Goal: Information Seeking & Learning: Learn about a topic

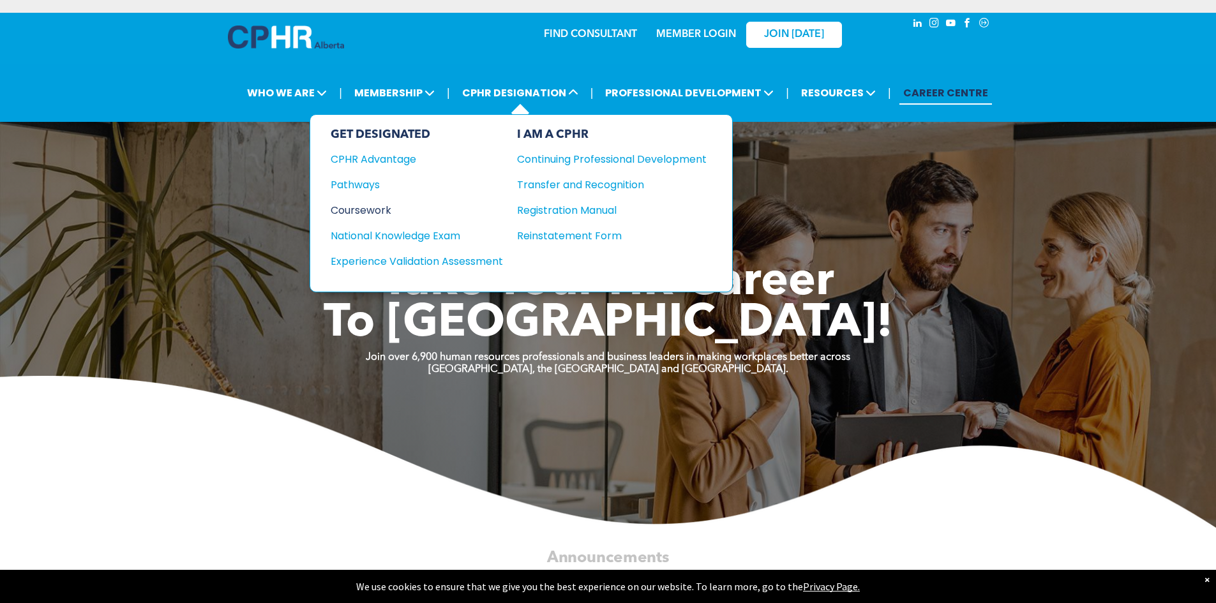
click at [370, 209] on div "Coursework" at bounding box center [408, 210] width 155 height 16
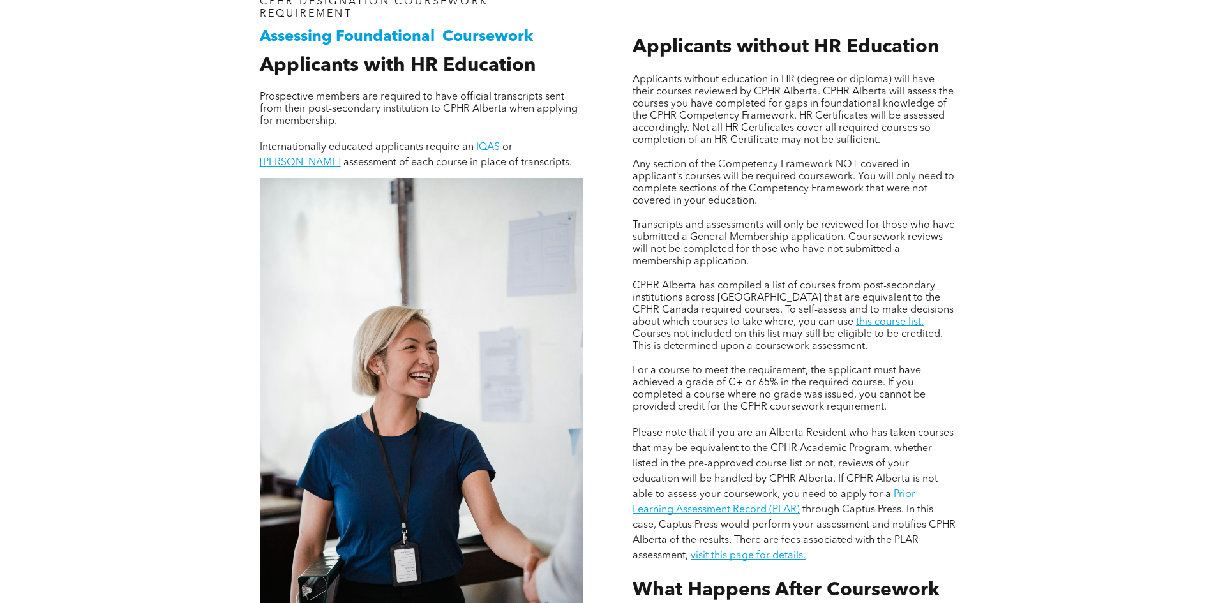
scroll to position [957, 0]
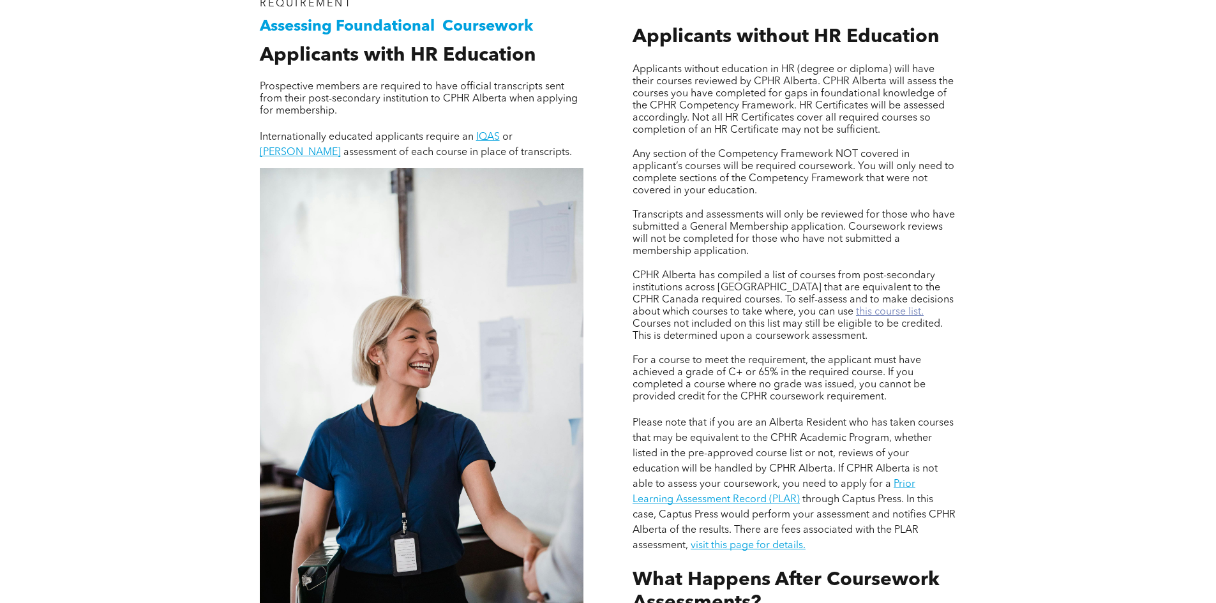
click at [856, 308] on link "this course list." at bounding box center [890, 312] width 68 height 10
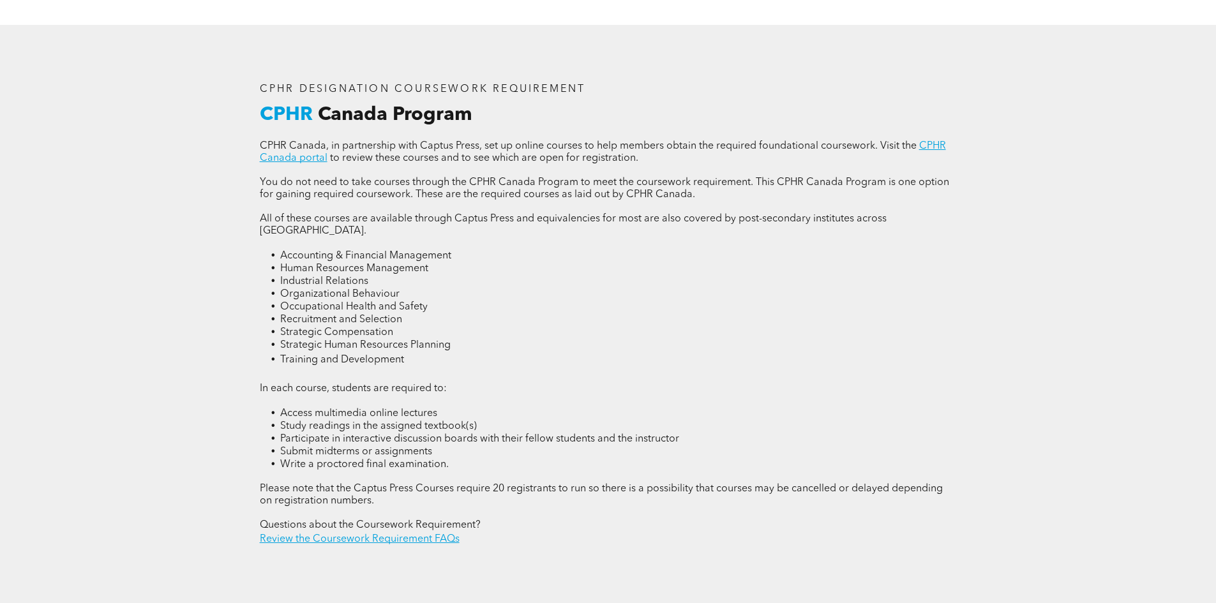
scroll to position [1723, 0]
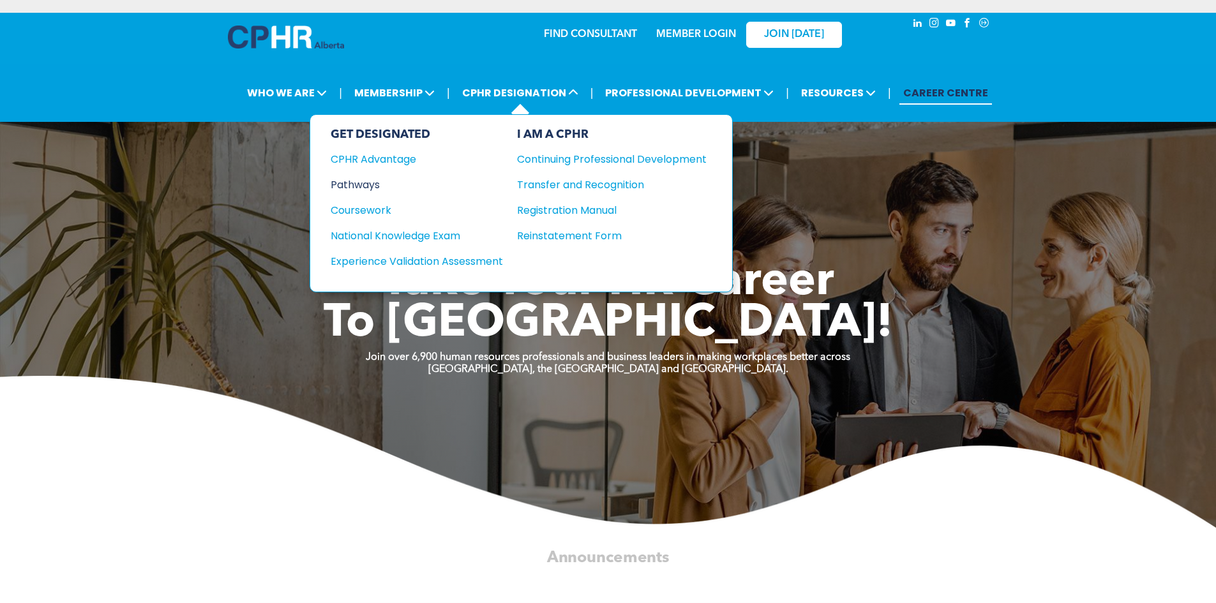
click at [362, 183] on div "Pathways" at bounding box center [408, 185] width 155 height 16
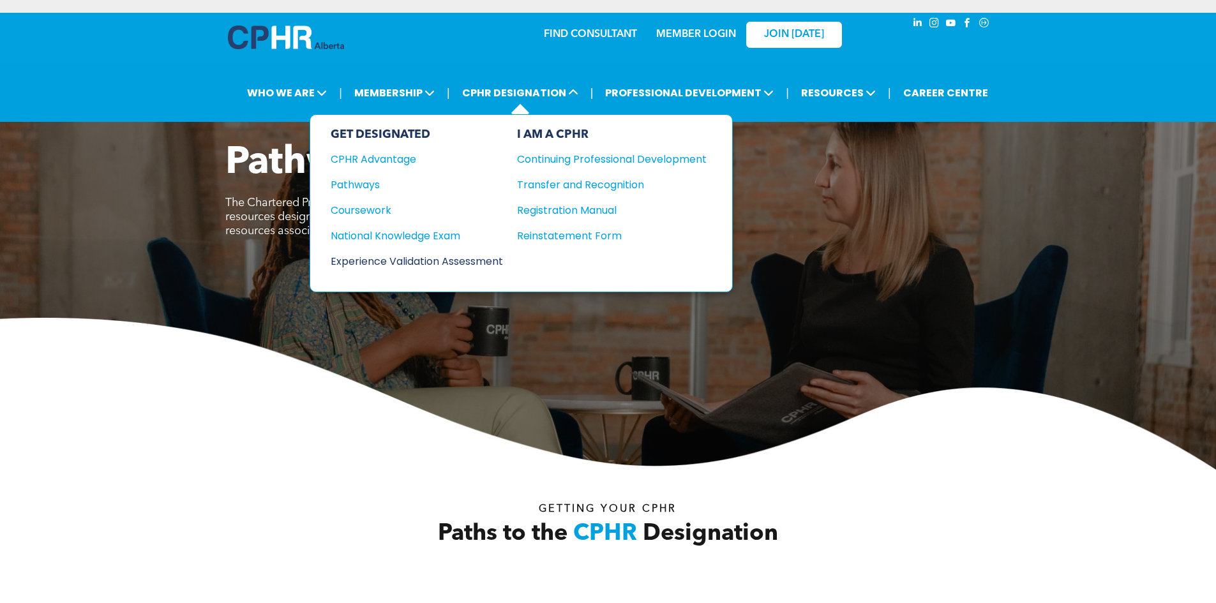
click at [426, 265] on div "Experience Validation Assessment" at bounding box center [408, 261] width 155 height 16
click at [350, 211] on div "Coursework" at bounding box center [408, 210] width 155 height 16
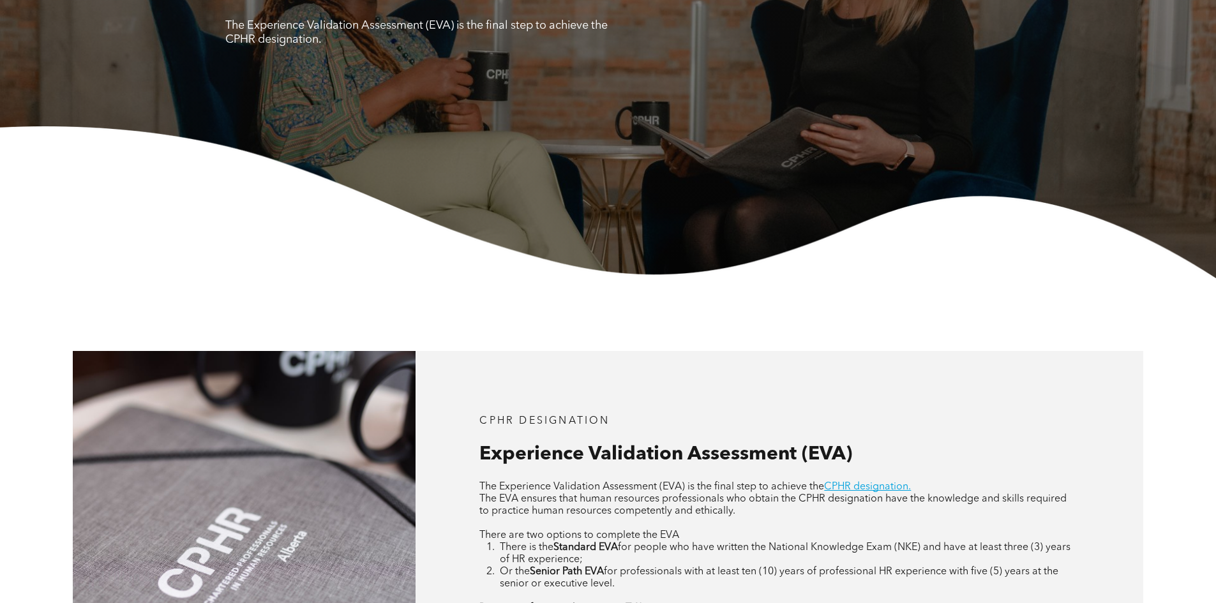
scroll to position [447, 0]
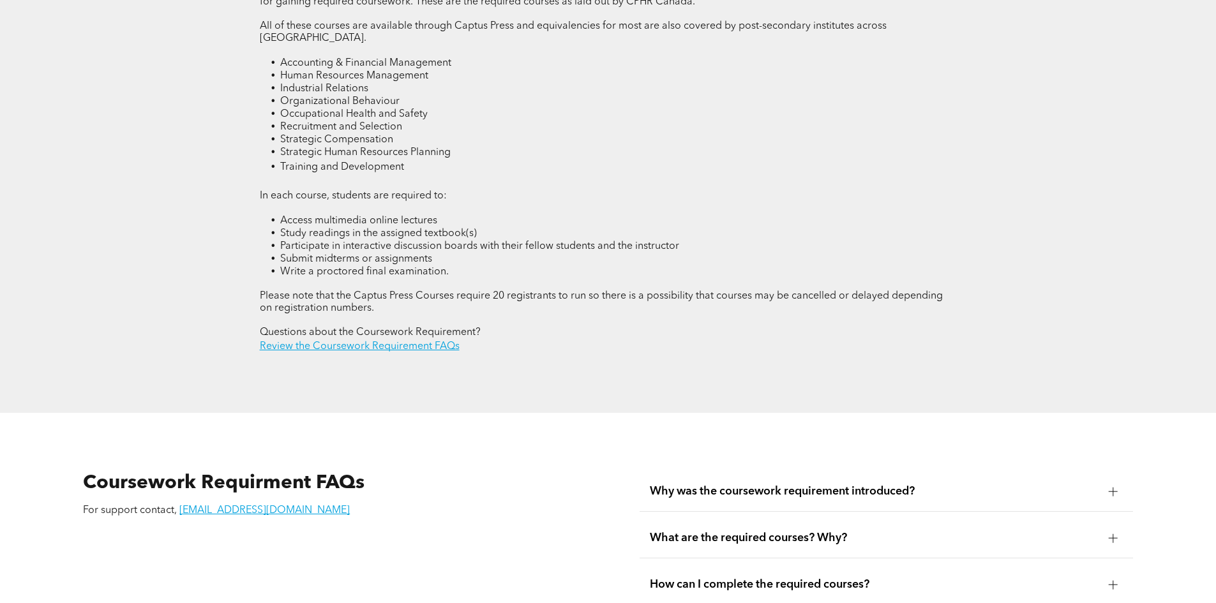
scroll to position [1978, 0]
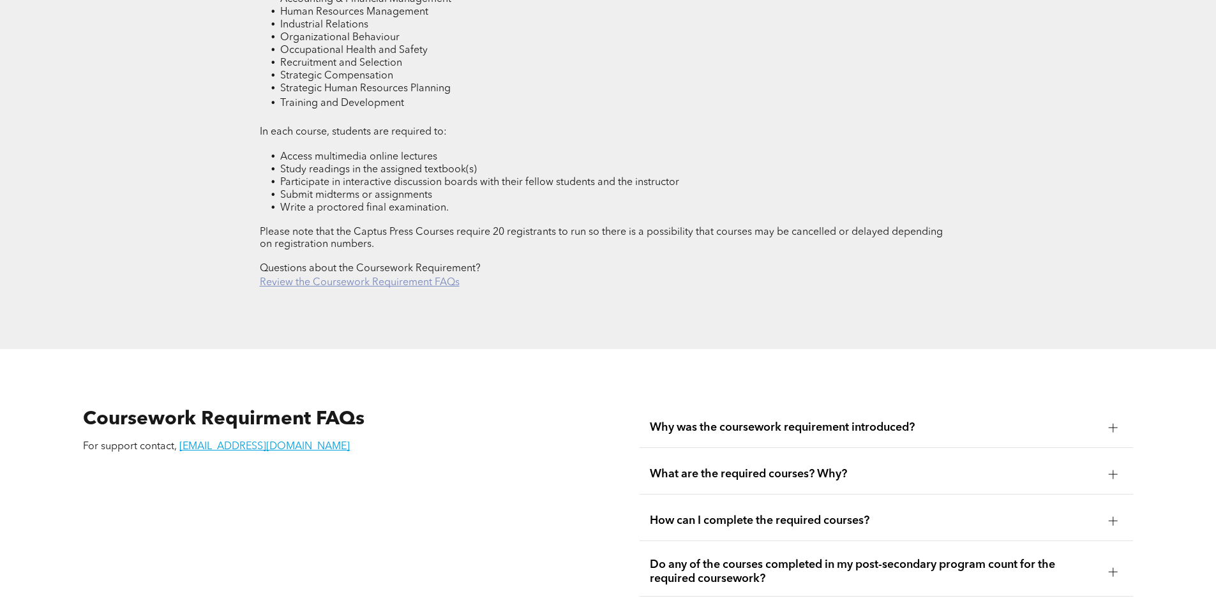
click at [368, 278] on link "Review the Coursework Requirement FAQs" at bounding box center [360, 283] width 200 height 10
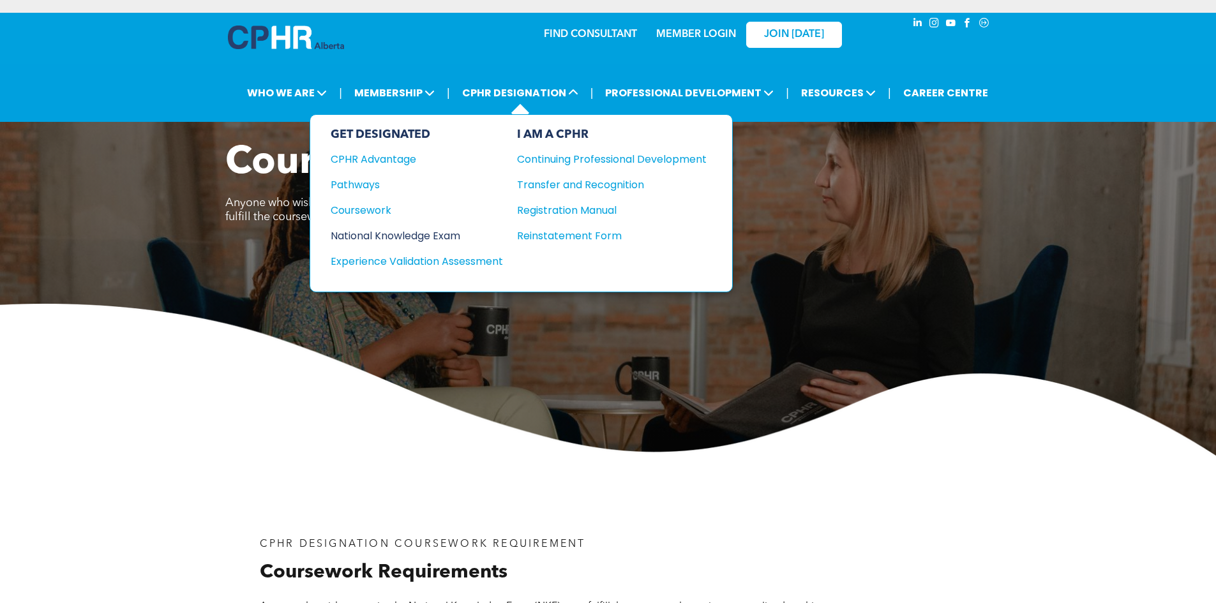
click at [379, 239] on div "National Knowledge Exam" at bounding box center [408, 236] width 155 height 16
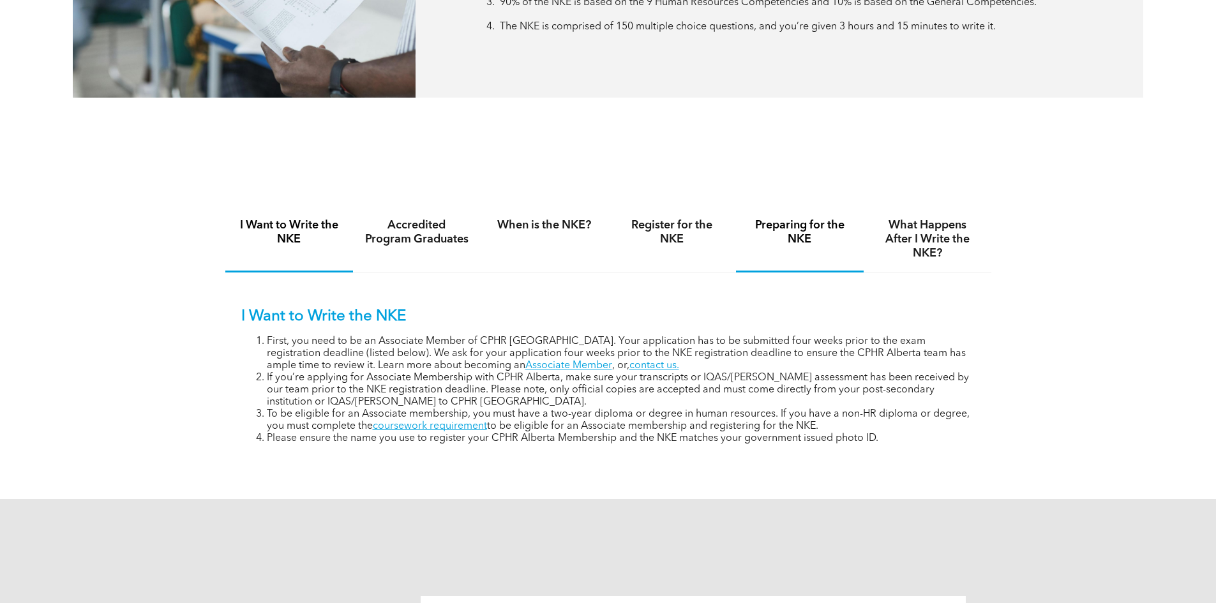
scroll to position [766, 0]
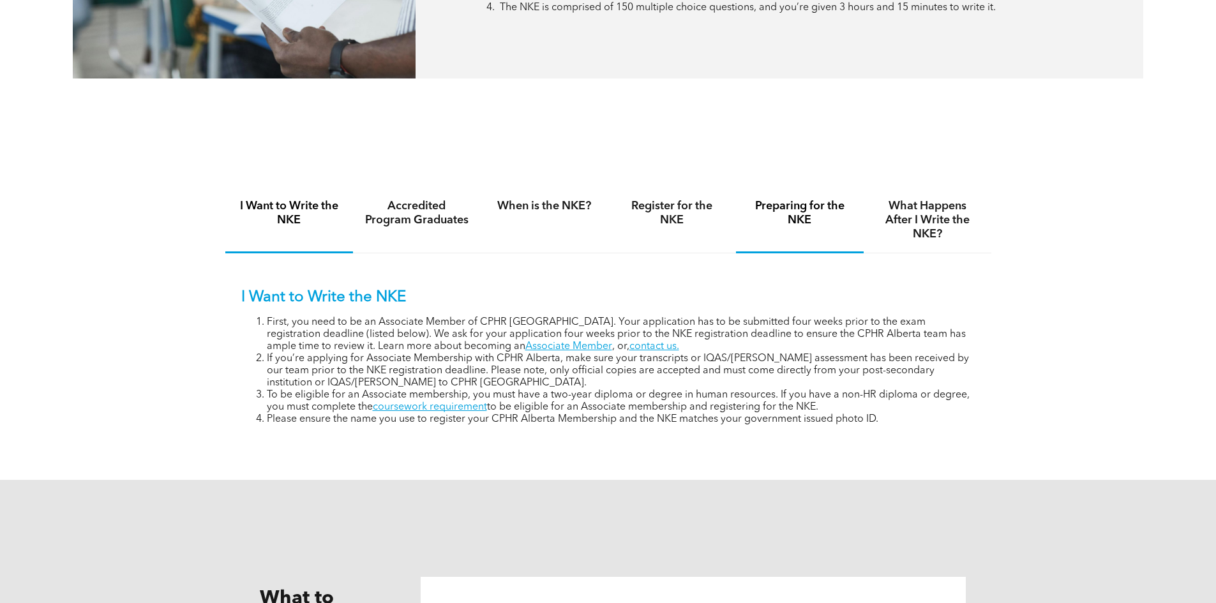
click at [825, 203] on h4 "Preparing for the NKE" at bounding box center [799, 213] width 105 height 28
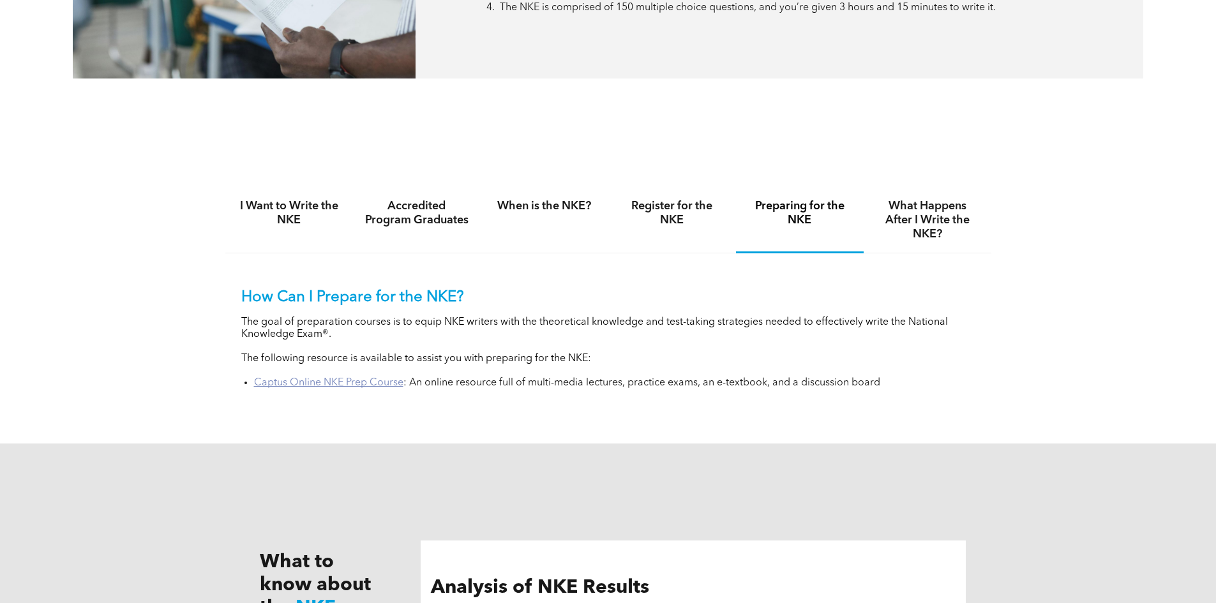
click at [331, 383] on link "Captus Online NKE Prep Course" at bounding box center [328, 383] width 149 height 10
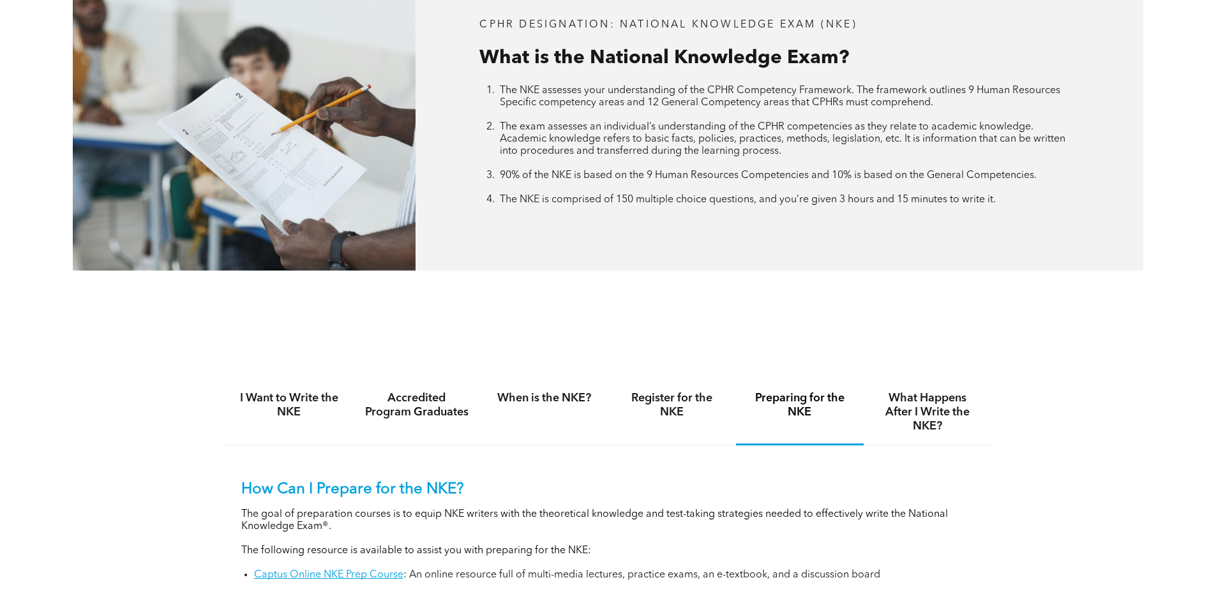
scroll to position [574, 0]
click at [403, 404] on h4 "Accredited Program Graduates" at bounding box center [416, 405] width 105 height 28
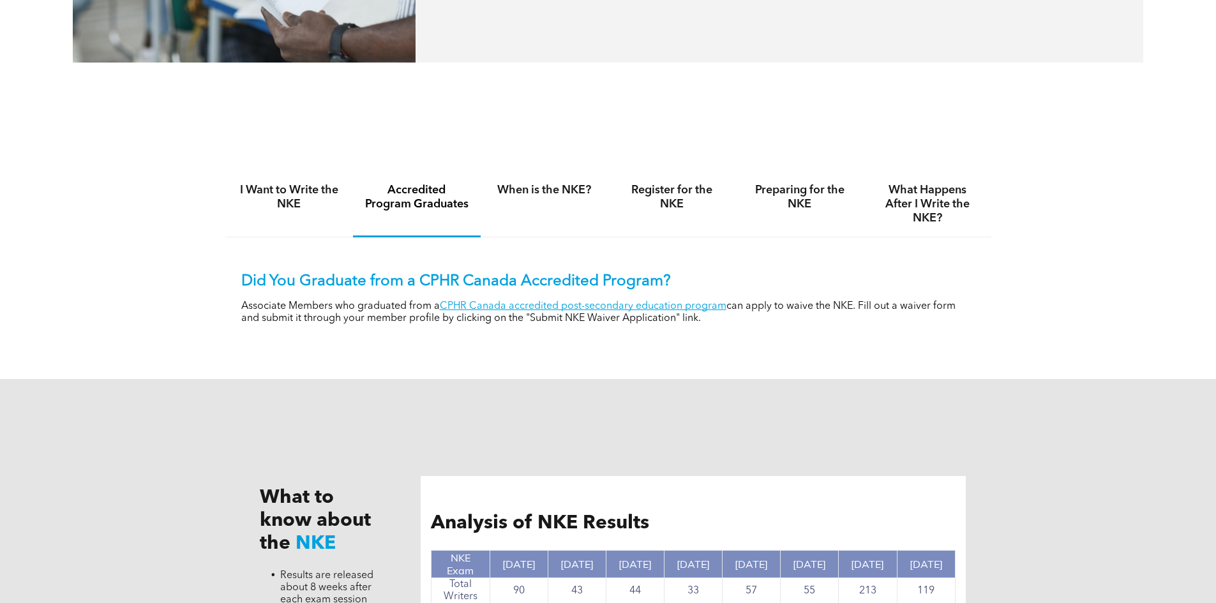
scroll to position [702, 0]
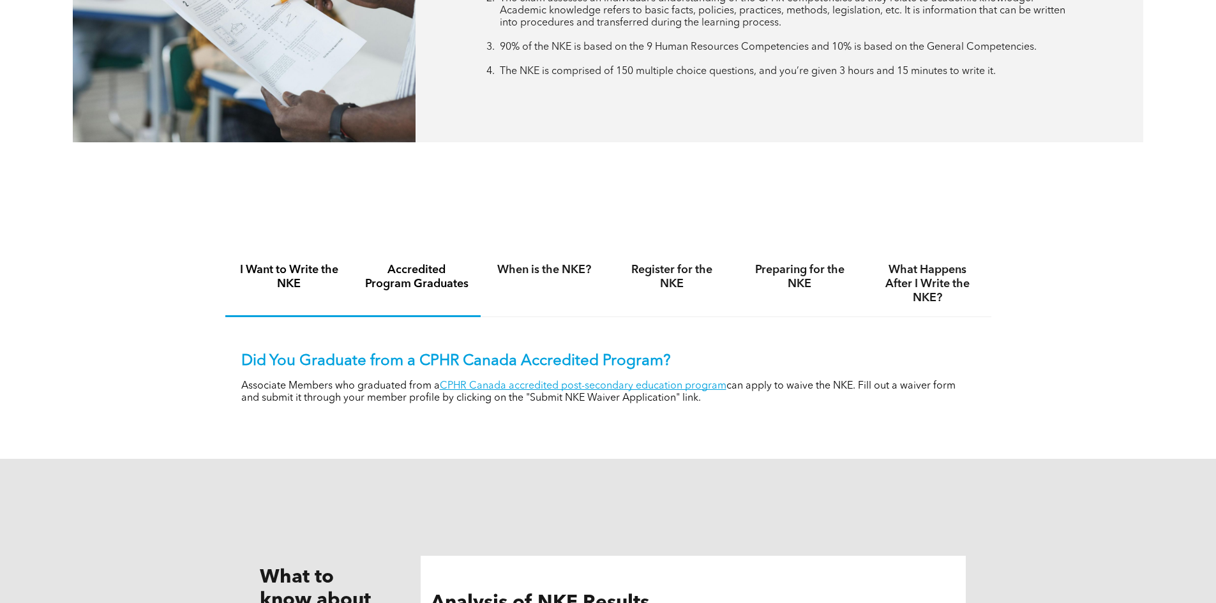
click at [285, 266] on h4 "I Want to Write the NKE" at bounding box center [289, 277] width 105 height 28
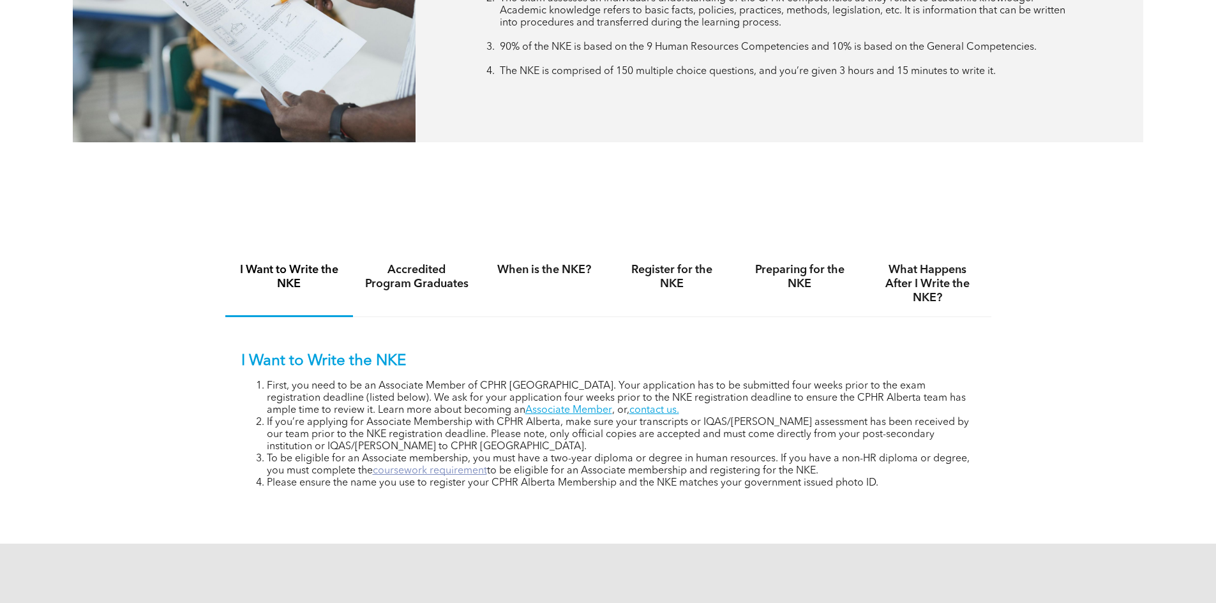
click at [429, 473] on link "coursework requirement" at bounding box center [430, 471] width 114 height 10
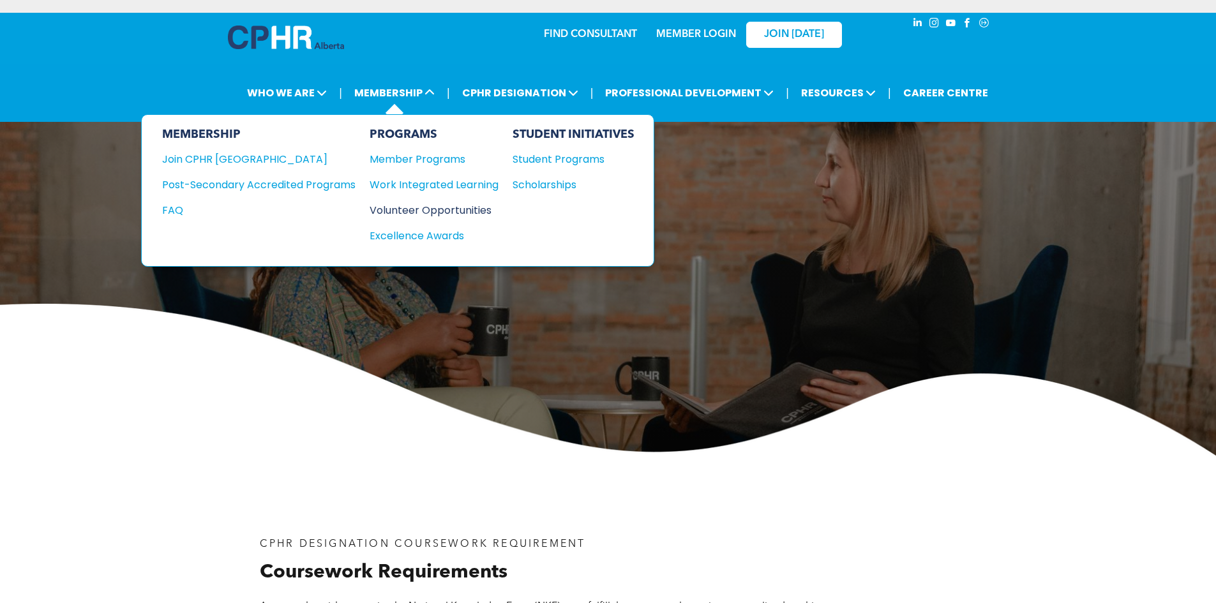
click at [431, 214] on div "Volunteer Opportunities" at bounding box center [427, 210] width 116 height 16
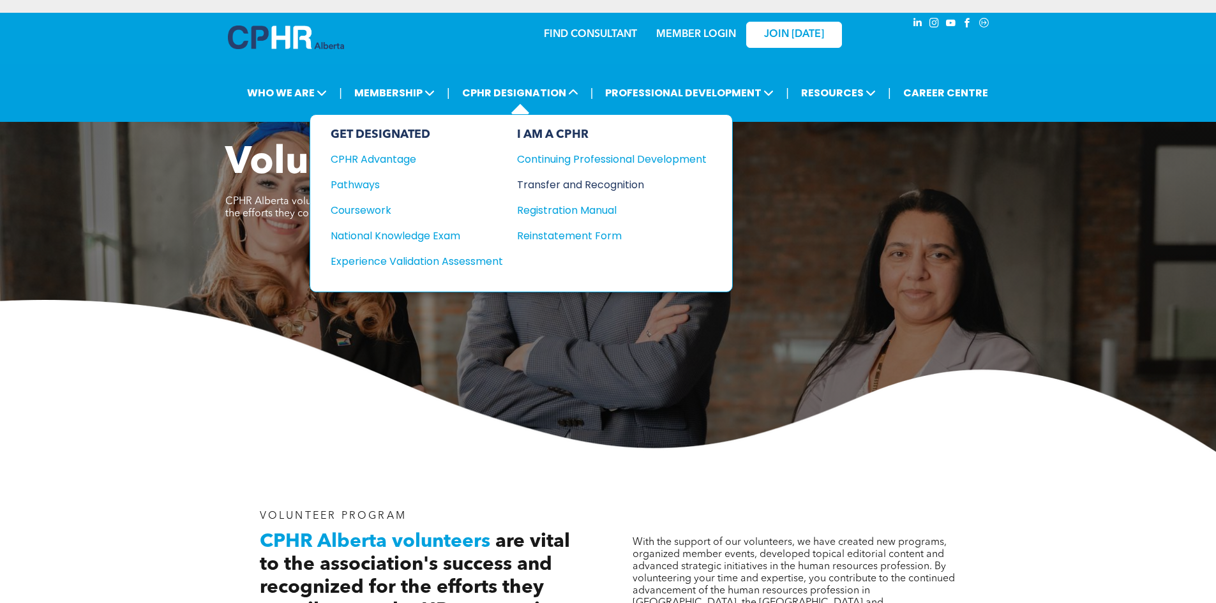
click at [583, 186] on div "Transfer and Recognition" at bounding box center [602, 185] width 170 height 16
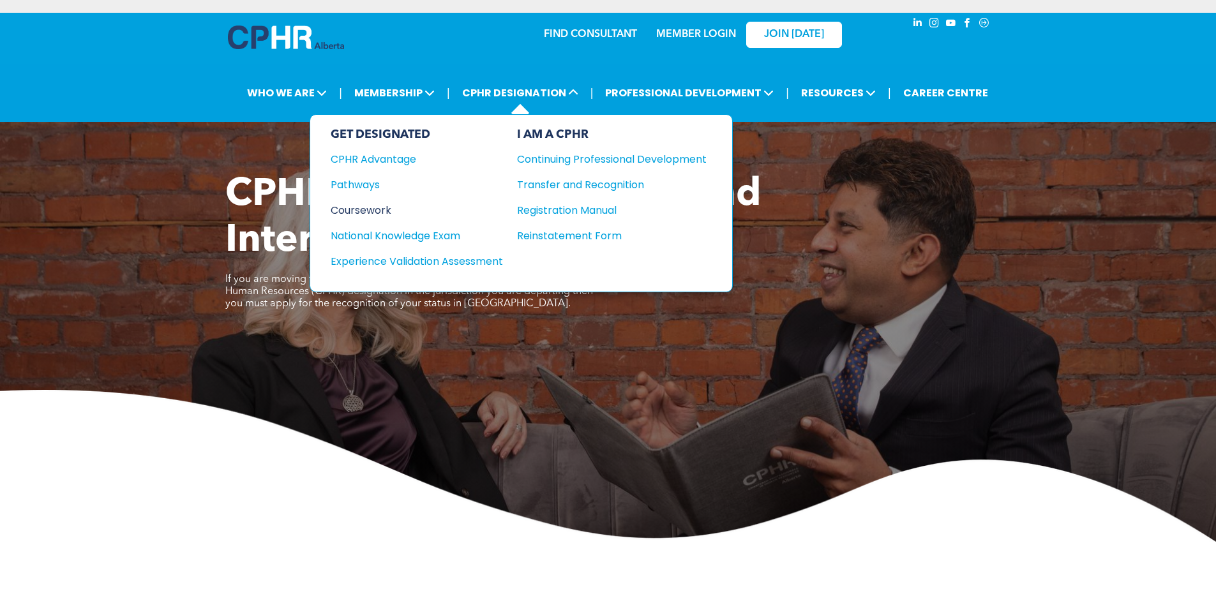
click at [378, 209] on div "Coursework" at bounding box center [408, 210] width 155 height 16
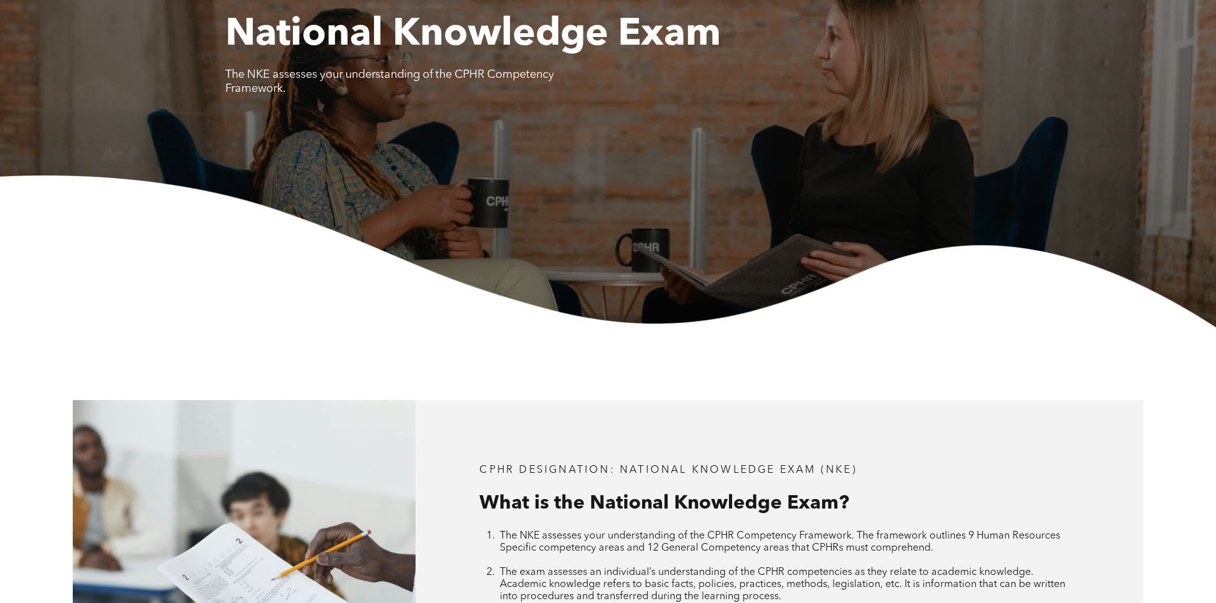
scroll to position [128, 0]
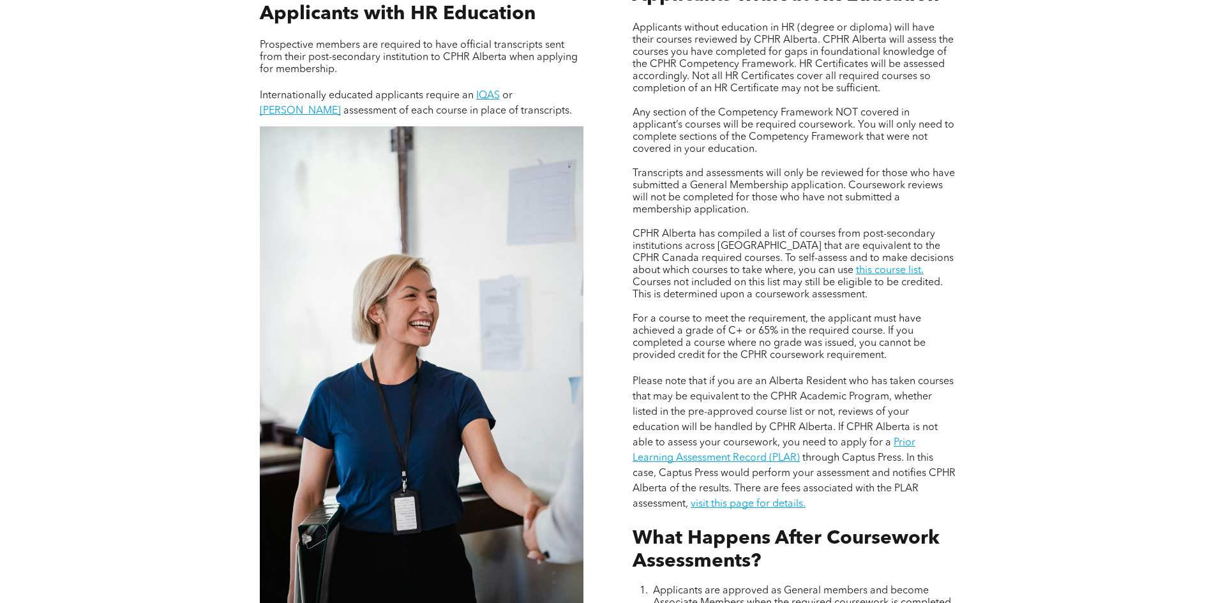
scroll to position [1021, 0]
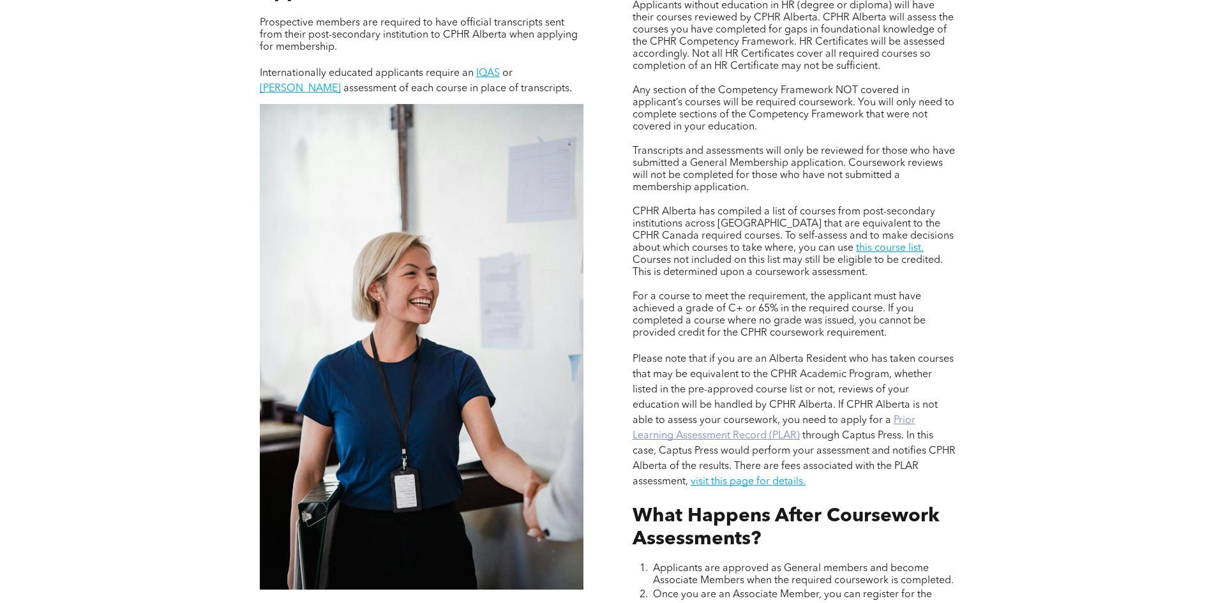
click at [756, 428] on link "Prior Learning Assessment Record (PLAR)" at bounding box center [773, 428] width 283 height 26
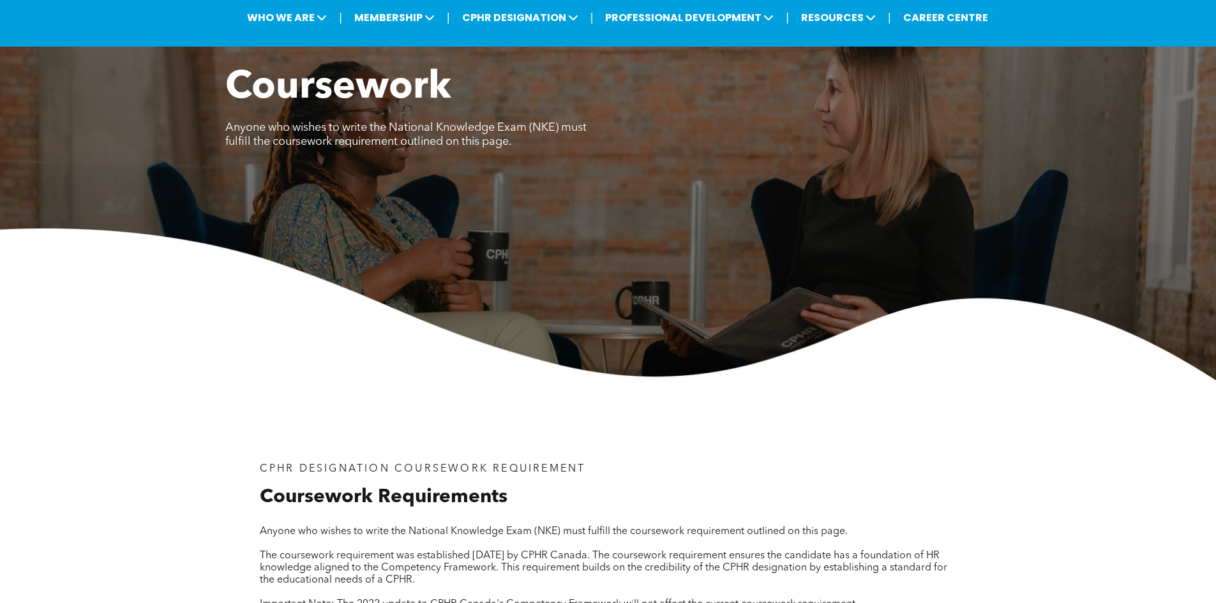
scroll to position [0, 0]
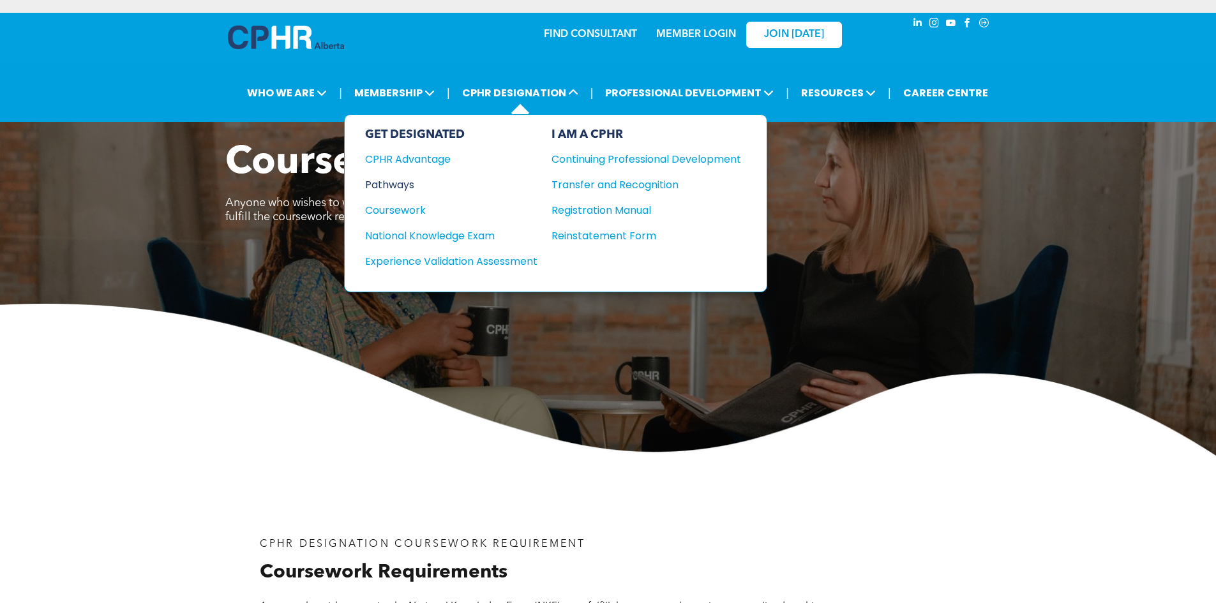
click at [396, 183] on div "Pathways" at bounding box center [442, 185] width 155 height 16
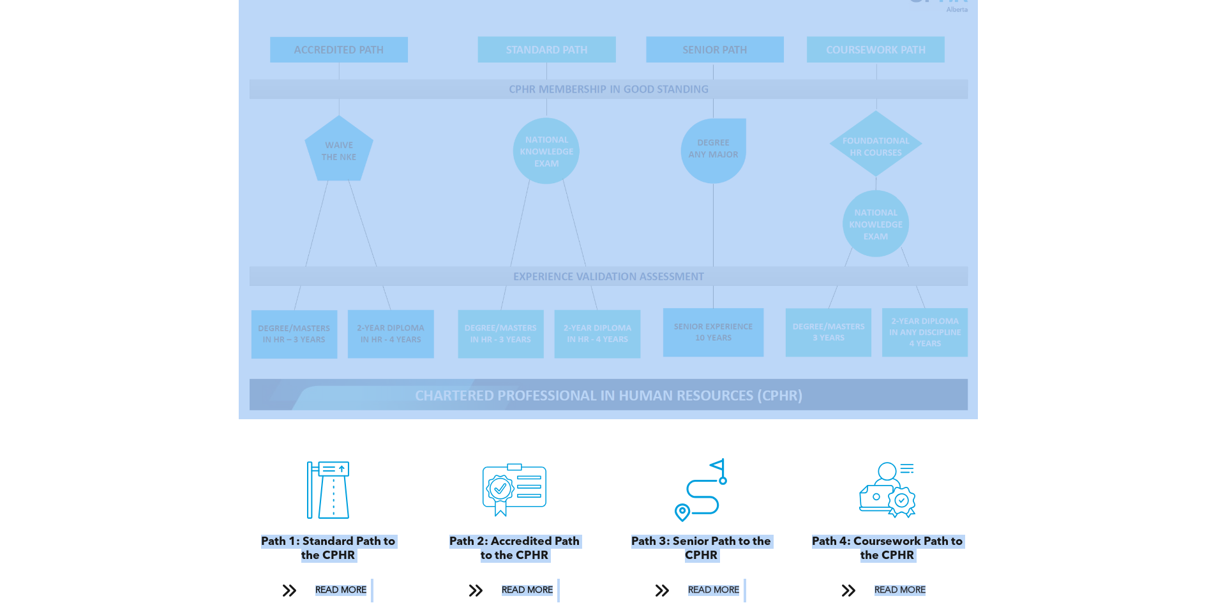
scroll to position [1240, 0]
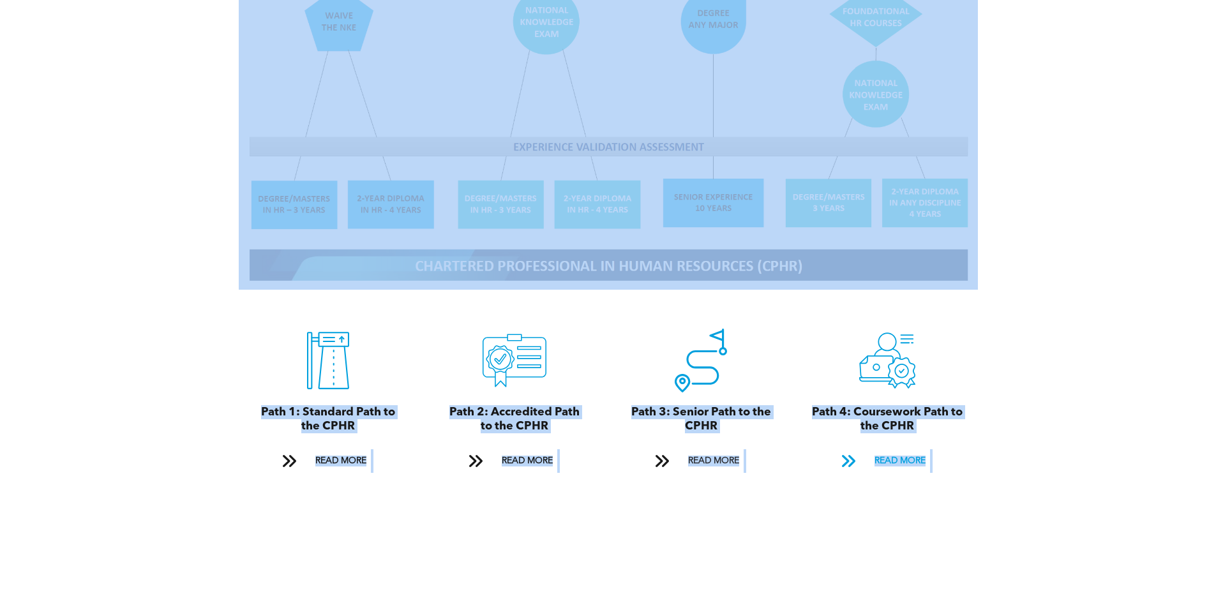
drag, startPoint x: 180, startPoint y: 65, endPoint x: 939, endPoint y: 447, distance: 849.8
click at [939, 447] on div "CPHR Designation Pathways For CPHR Alberta members, there are four paths to the…" at bounding box center [608, 129] width 1216 height 845
click at [829, 481] on div "CPHR Designation Pathways For CPHR Alberta members, there are four paths to the…" at bounding box center [608, 129] width 766 height 747
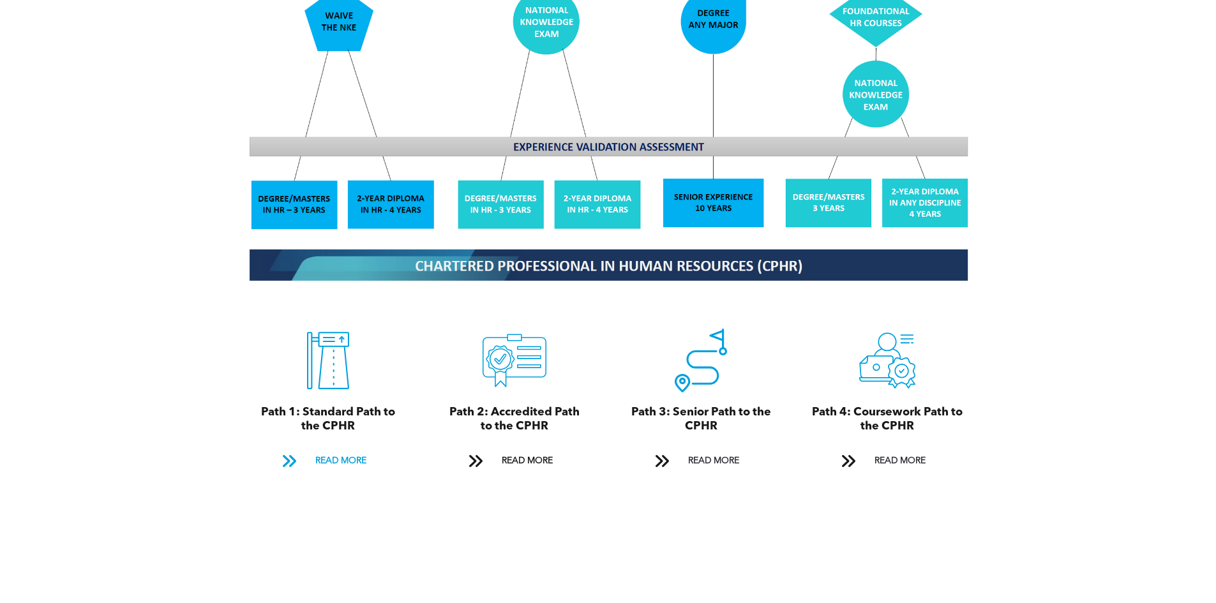
click at [354, 449] on span "READ MORE" at bounding box center [341, 461] width 60 height 24
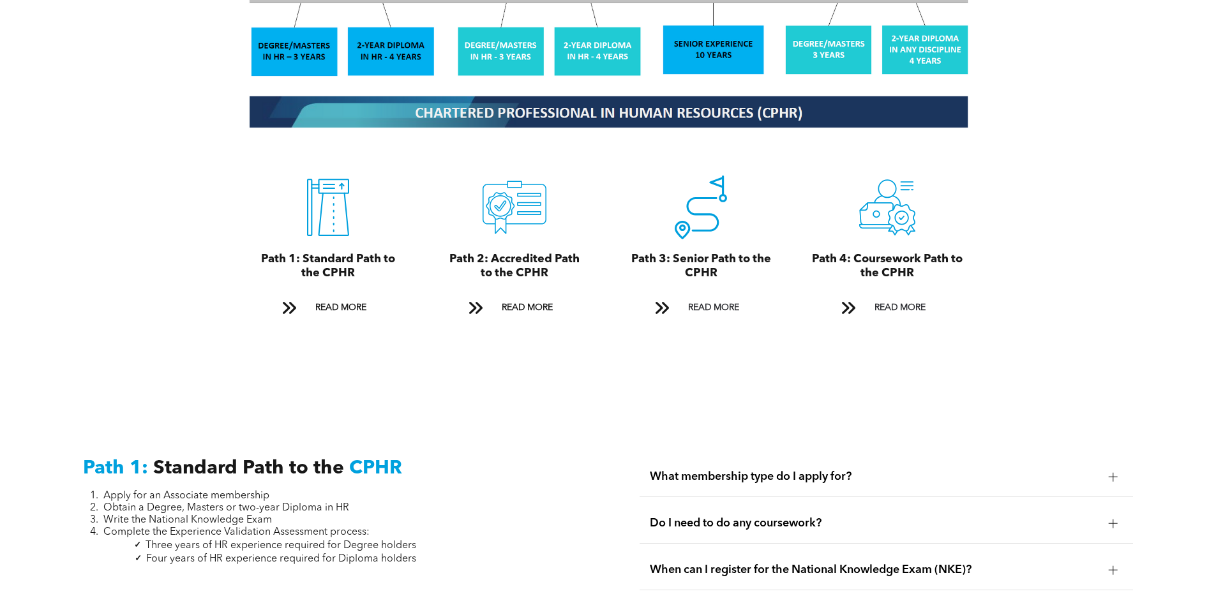
scroll to position [1457, 0]
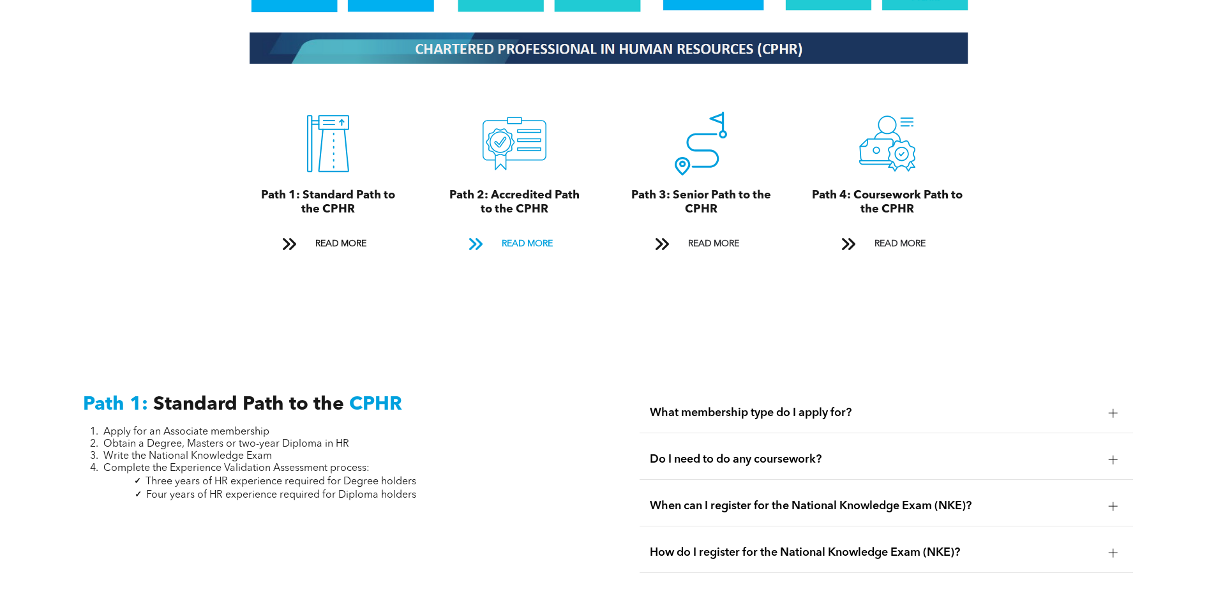
click at [537, 232] on span "READ MORE" at bounding box center [527, 244] width 60 height 24
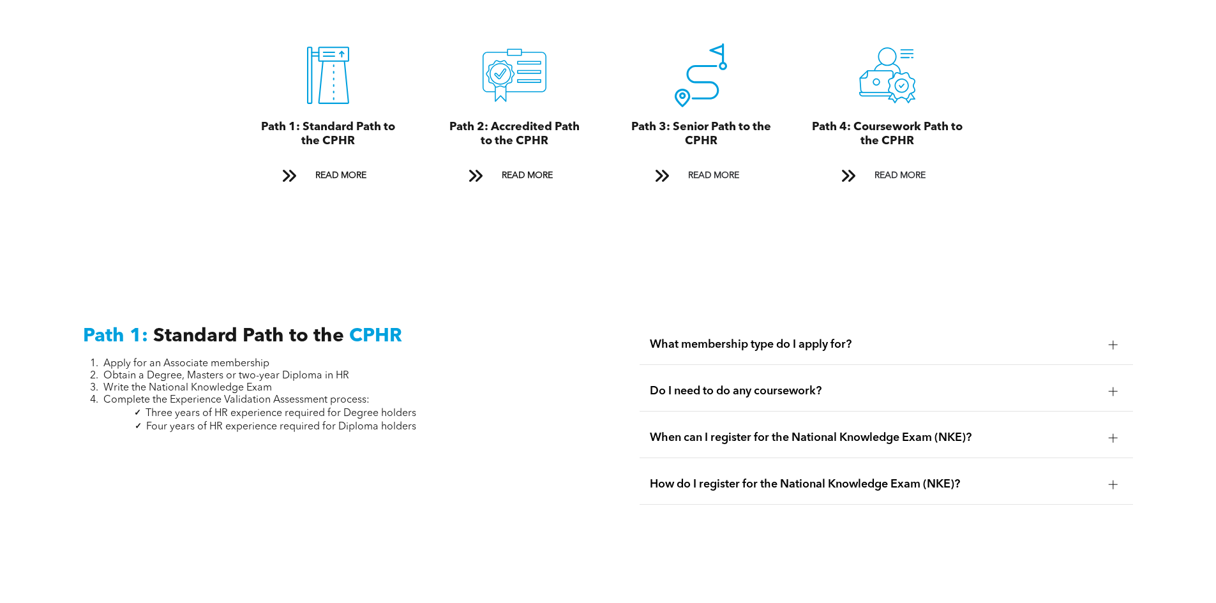
scroll to position [1448, 0]
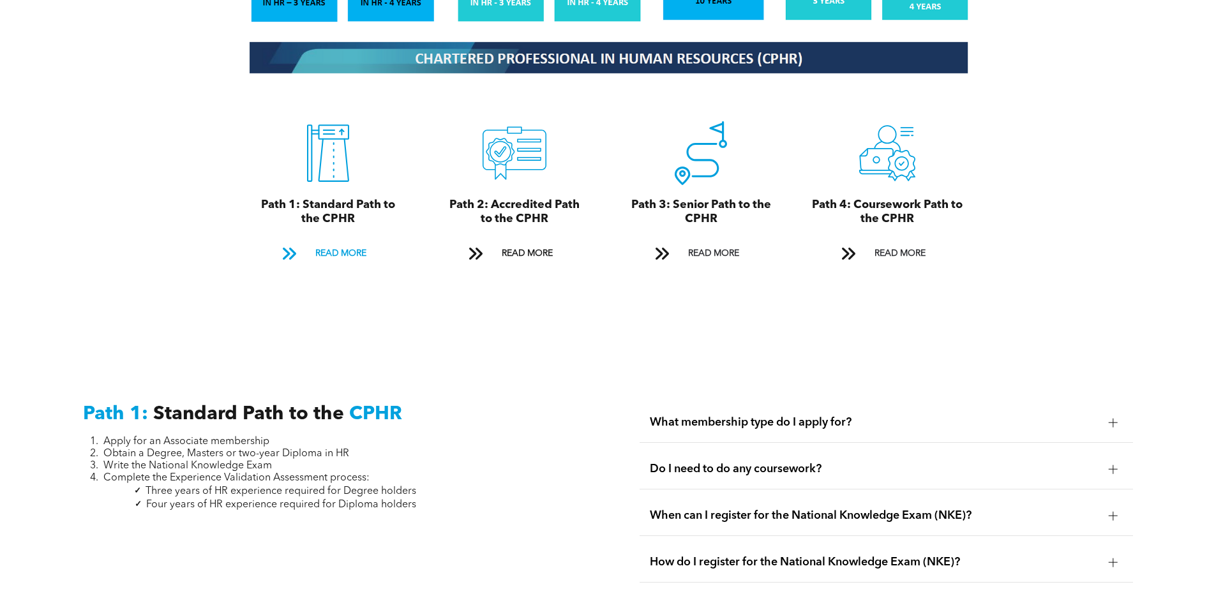
click at [336, 242] on span "READ MORE" at bounding box center [341, 254] width 60 height 24
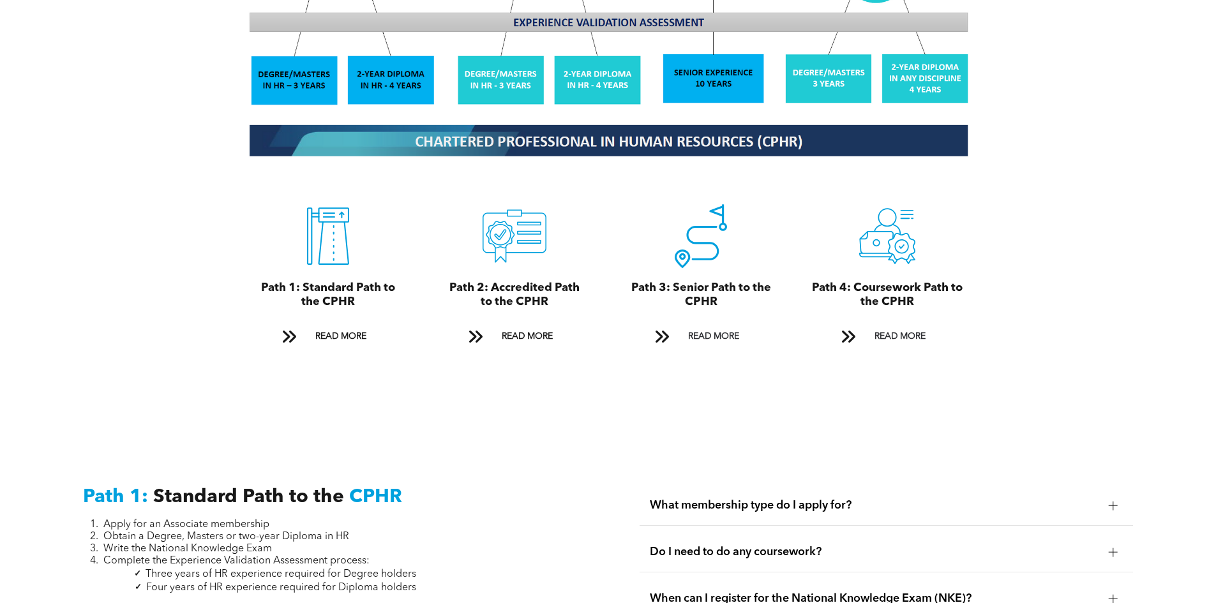
scroll to position [1330, 0]
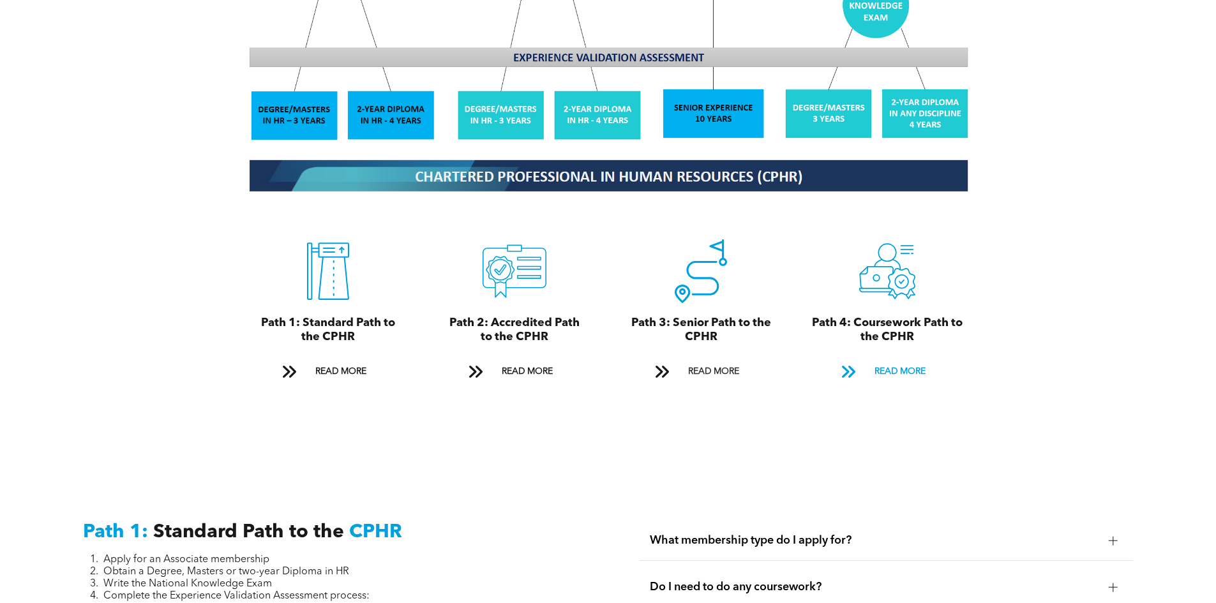
click at [909, 360] on span "READ MORE" at bounding box center [900, 372] width 60 height 24
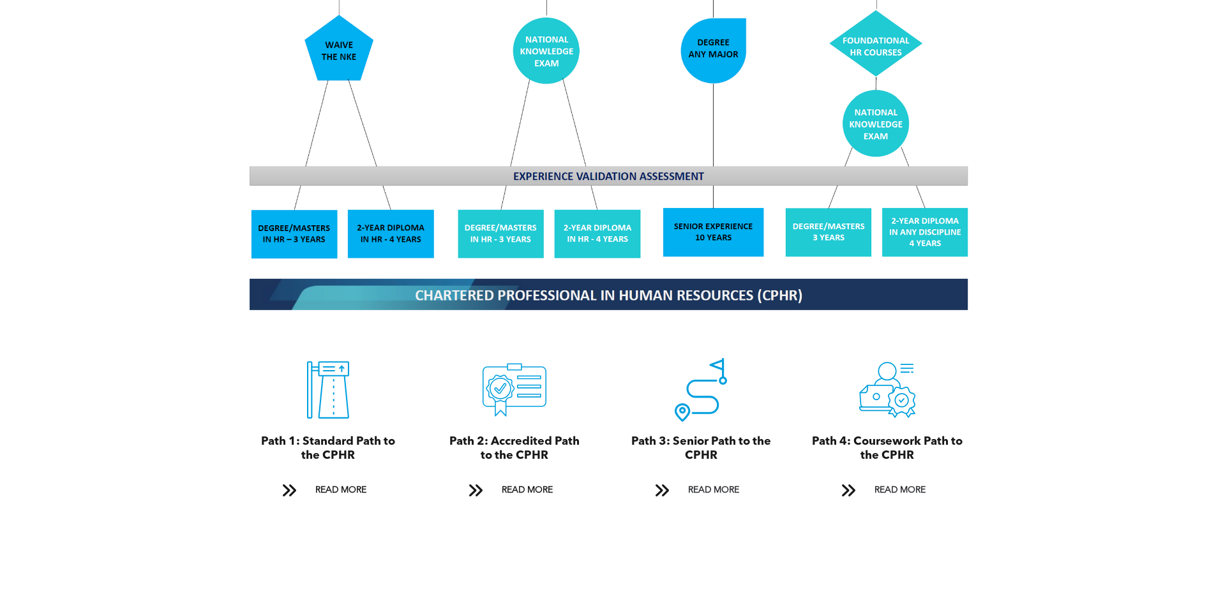
scroll to position [983, 0]
